Goal: Task Accomplishment & Management: Manage account settings

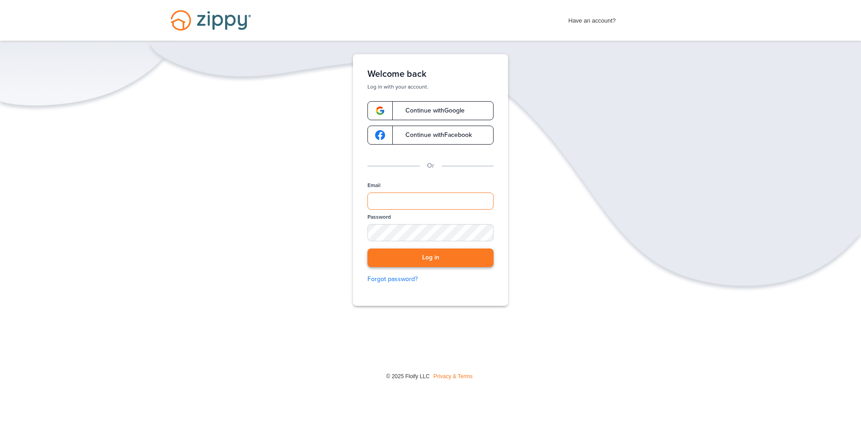
type input "**********"
click at [458, 259] on button "Log in" at bounding box center [430, 258] width 126 height 19
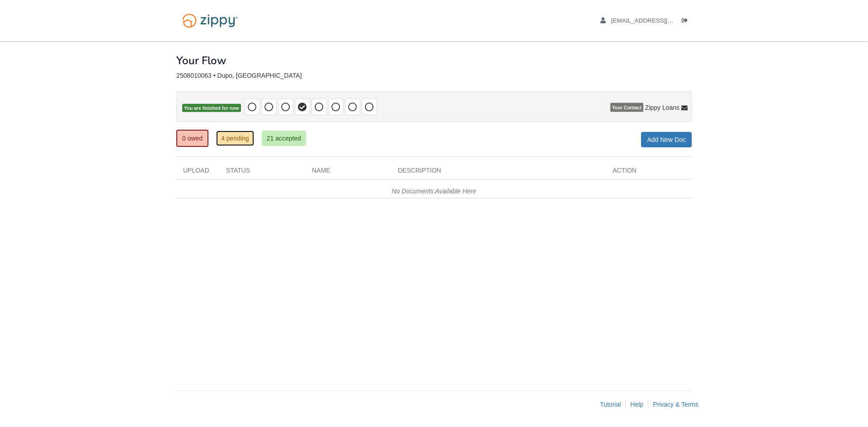
click at [235, 137] on link "4 pending" at bounding box center [235, 138] width 38 height 15
